Goal: Understand site structure: Understand site structure

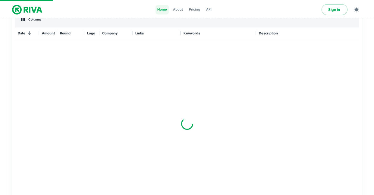
scroll to position [119, 0]
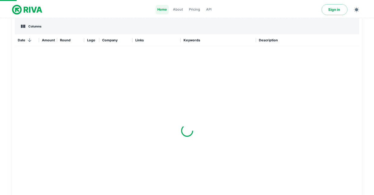
scroll to position [180, 344]
click at [31, 37] on icon "Menu" at bounding box center [34, 40] width 6 height 6
click at [27, 37] on icon "Sort" at bounding box center [25, 39] width 5 height 5
click at [50, 43] on button "Menu" at bounding box center [52, 40] width 9 height 9
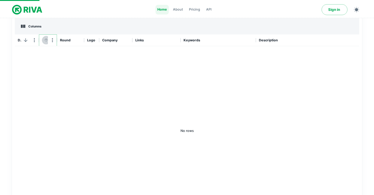
click at [46, 43] on button "Sort" at bounding box center [46, 40] width 8 height 8
